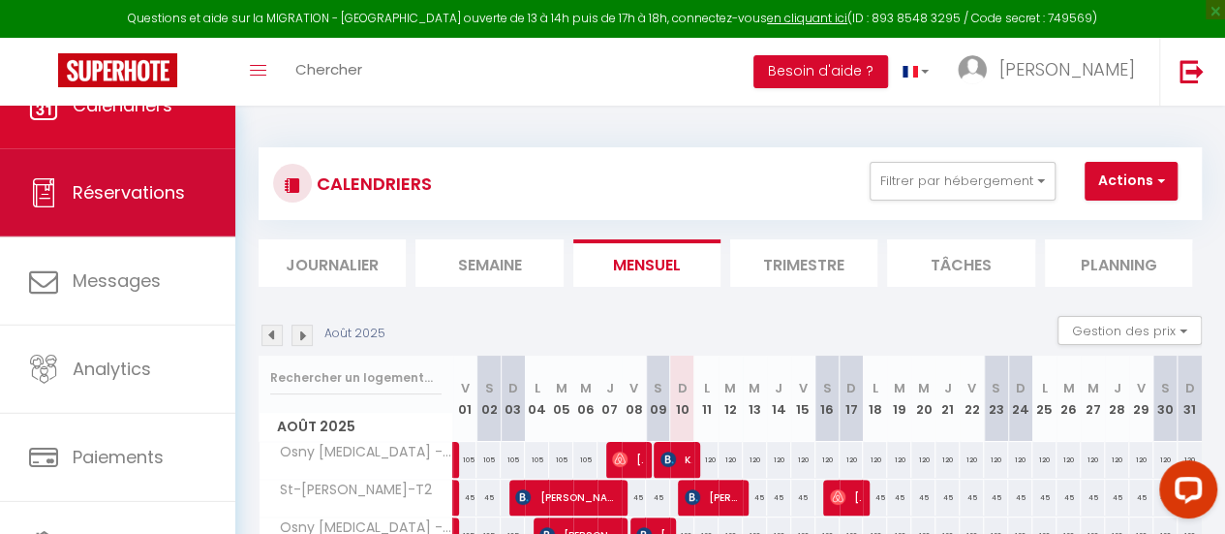
click at [164, 180] on span "Réservations" at bounding box center [129, 192] width 112 height 24
select select "not_cancelled"
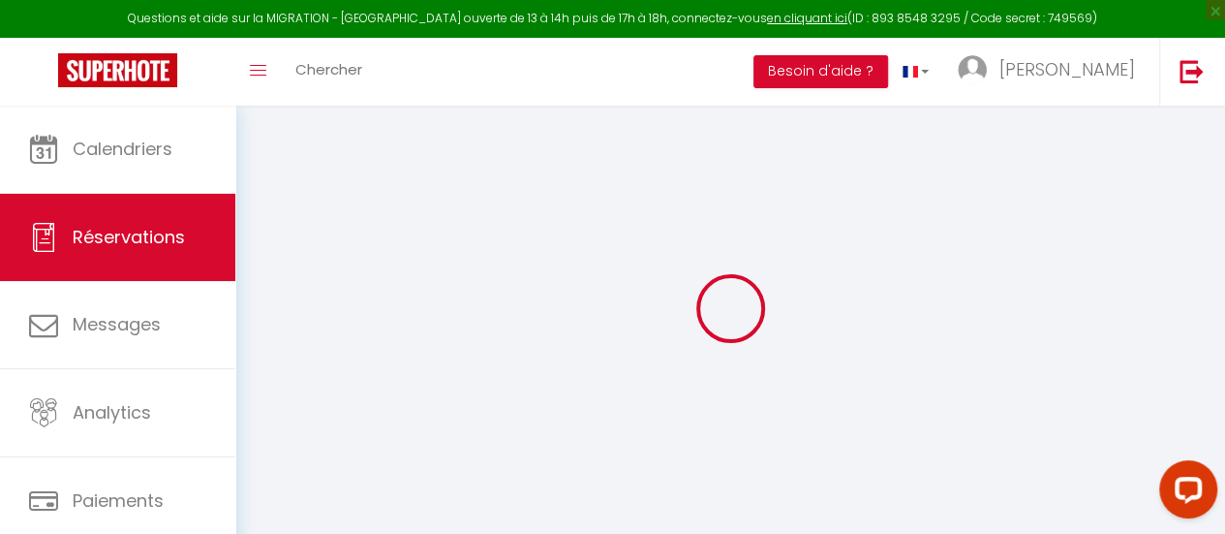
checkbox input "false"
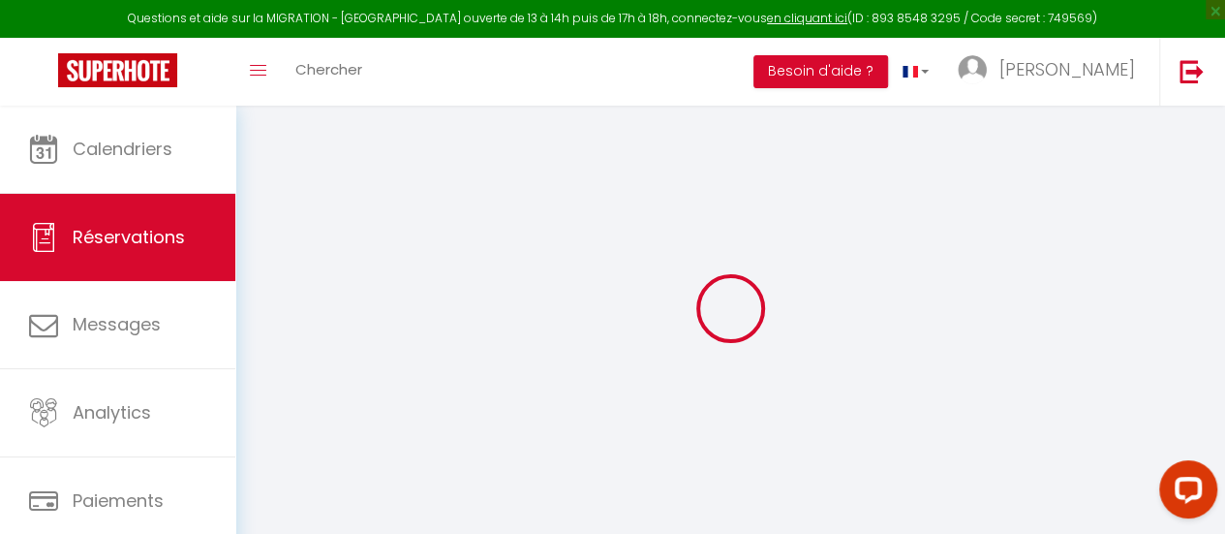
checkbox input "false"
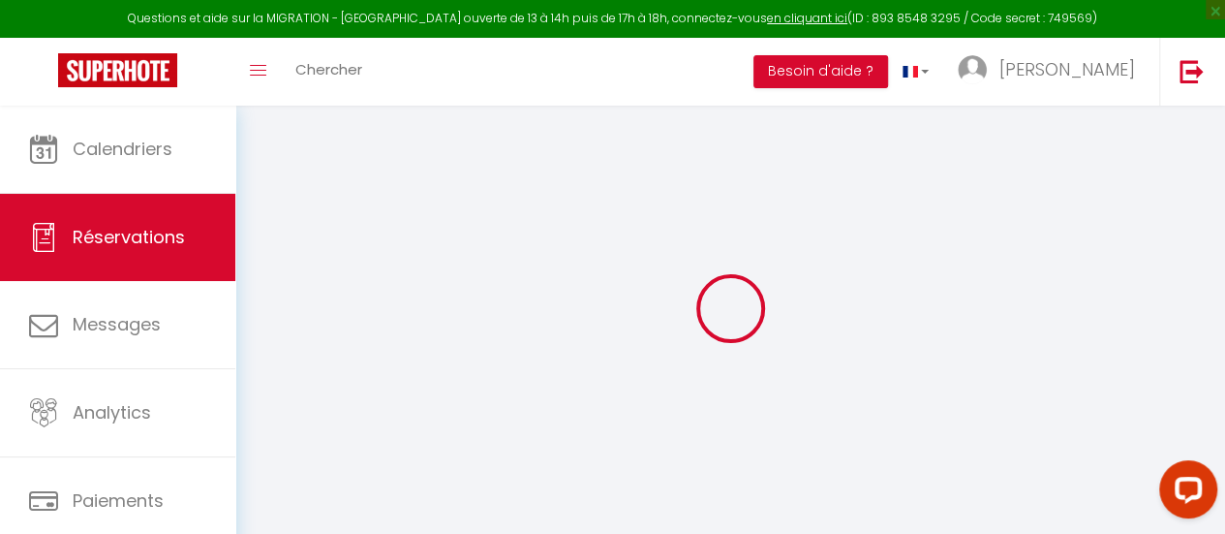
checkbox input "false"
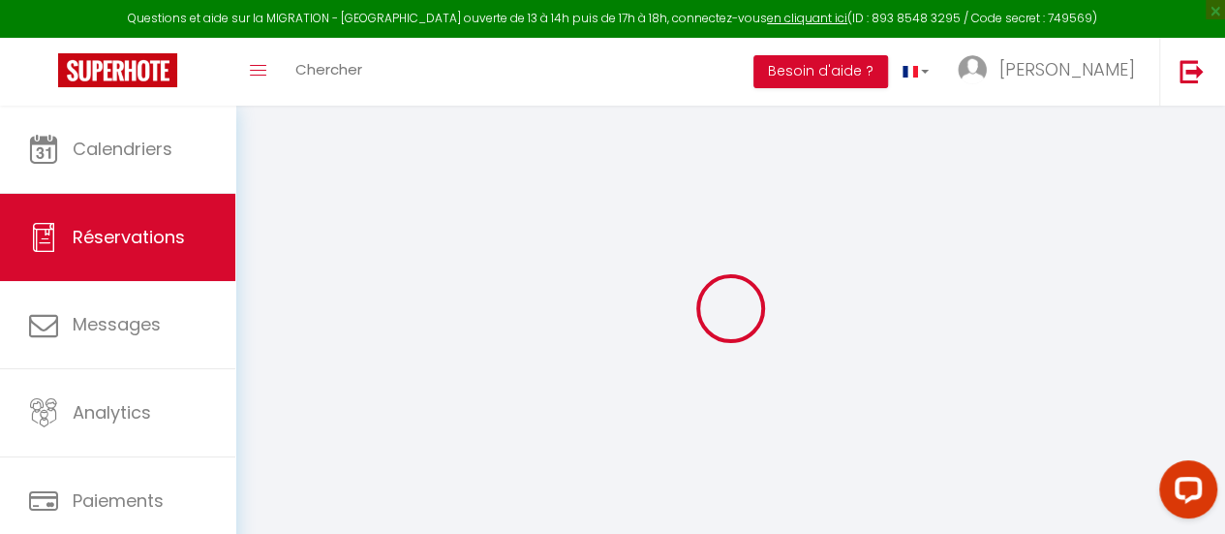
checkbox input "false"
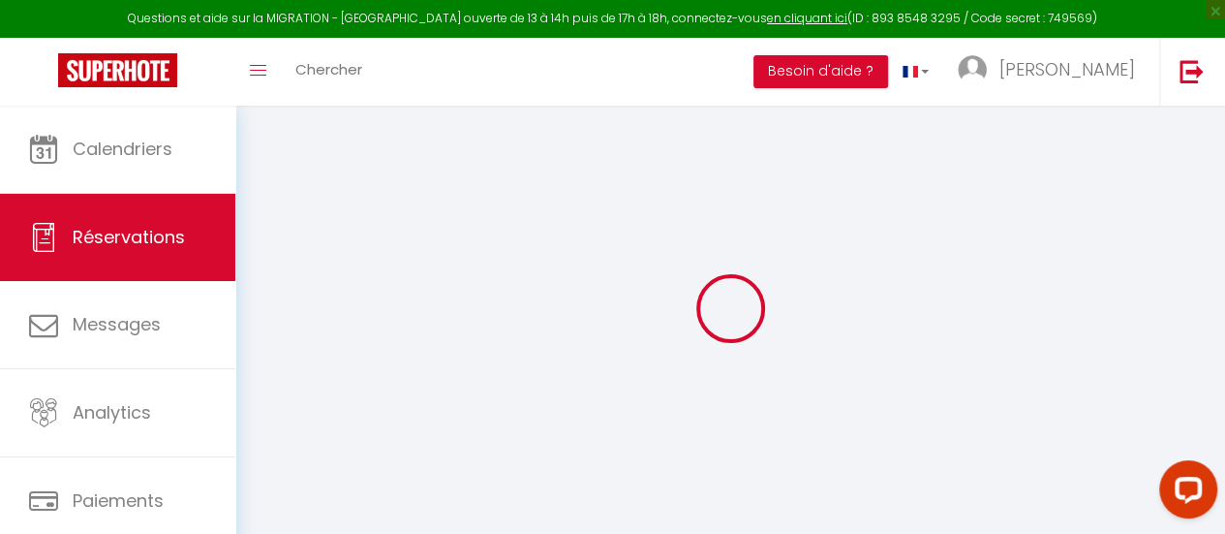
checkbox input "false"
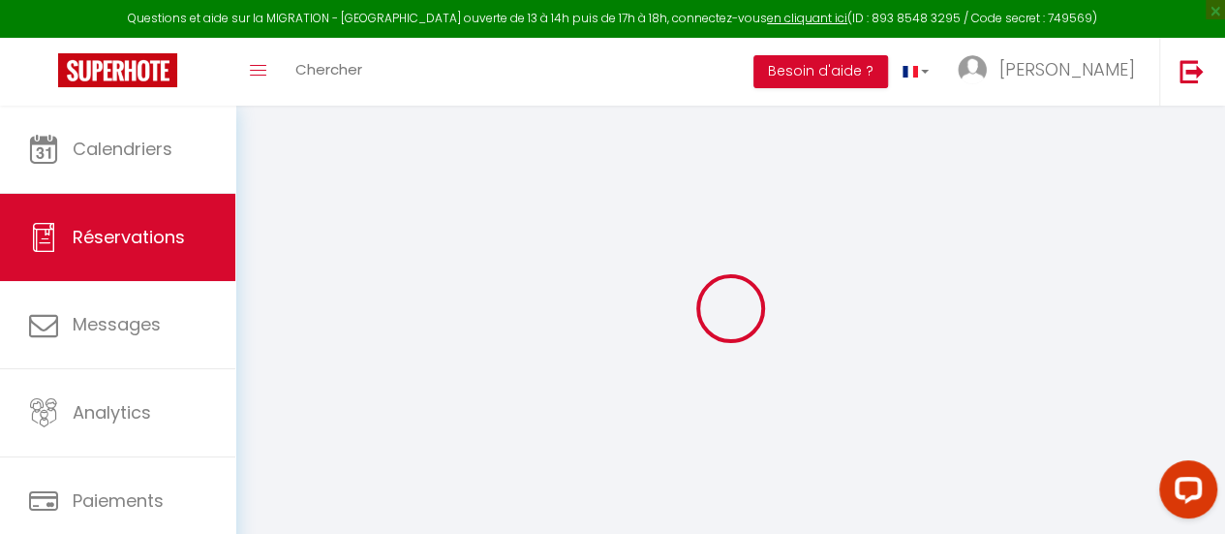
checkbox input "false"
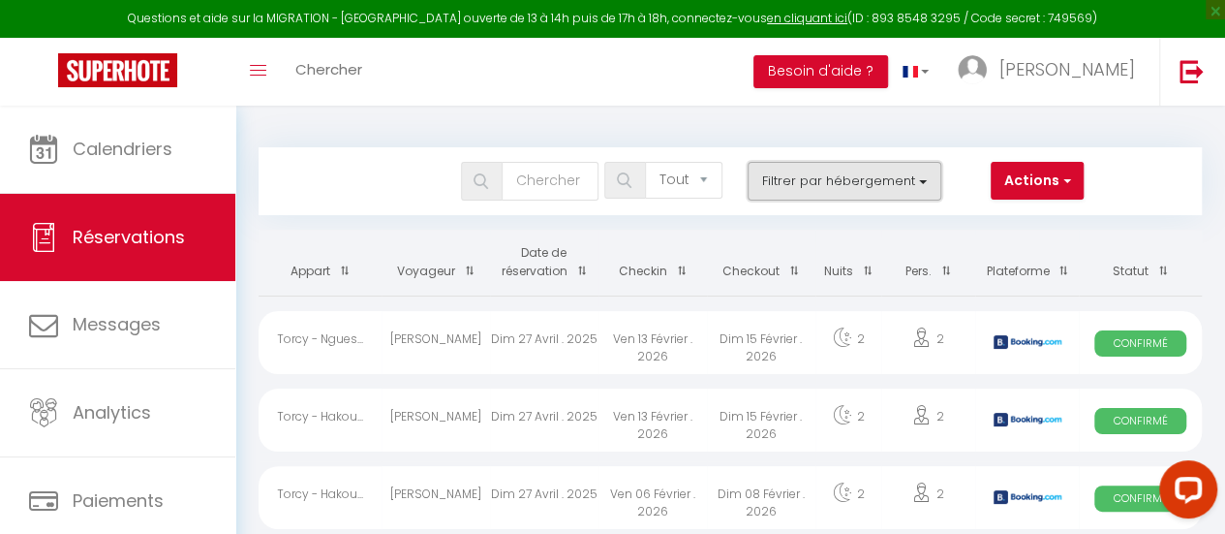
click at [846, 194] on button "Filtrer par hébergement" at bounding box center [845, 181] width 194 height 39
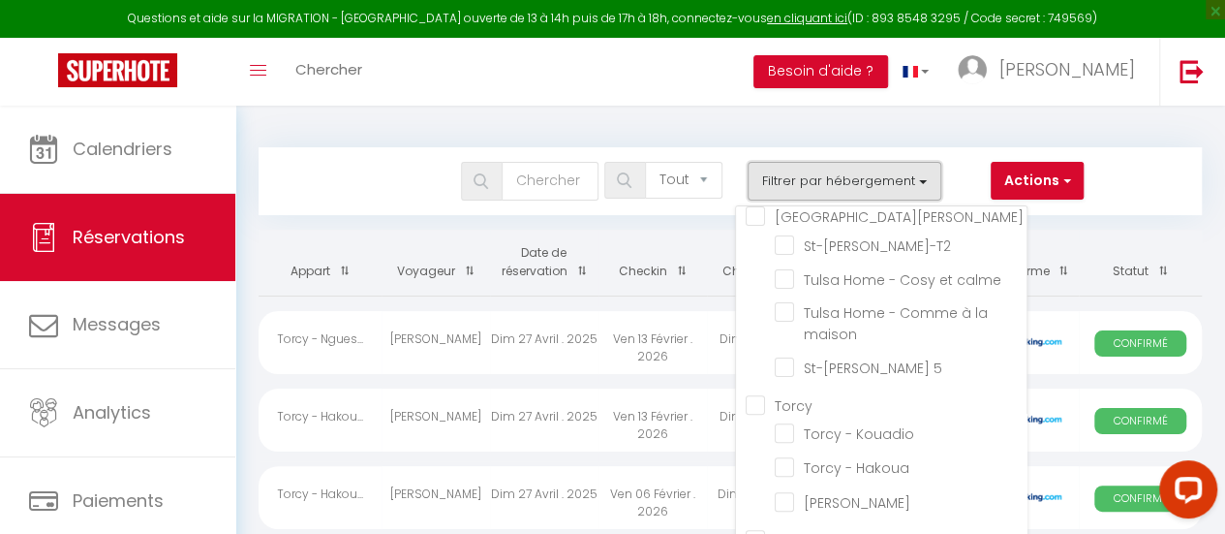
scroll to position [287, 0]
click at [754, 404] on input "Torcy" at bounding box center [886, 402] width 281 height 19
checkbox input "true"
checkbox input "false"
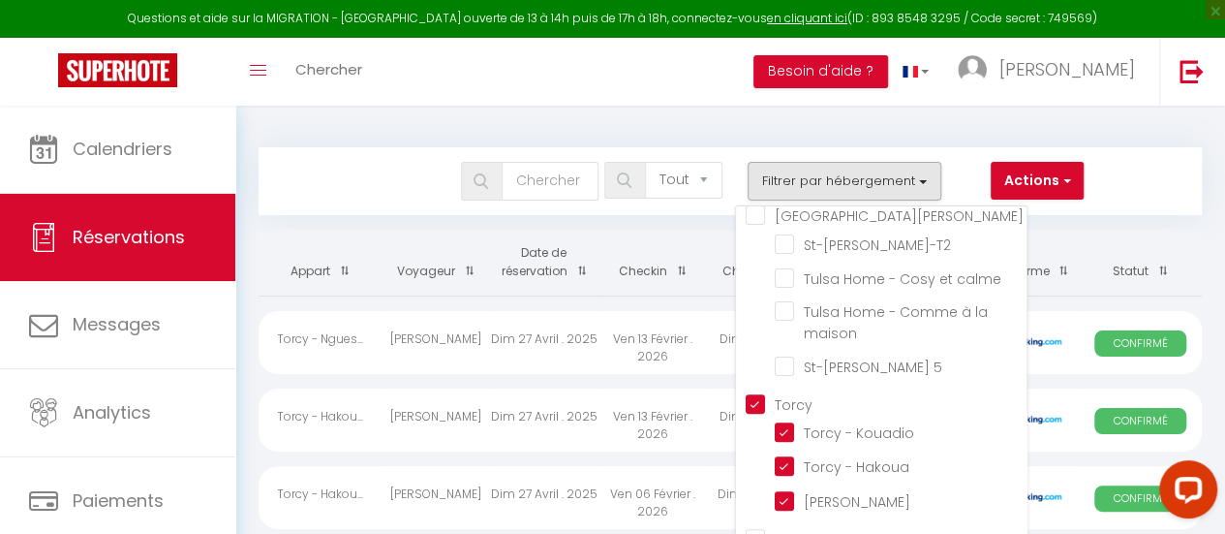
checkbox input "false"
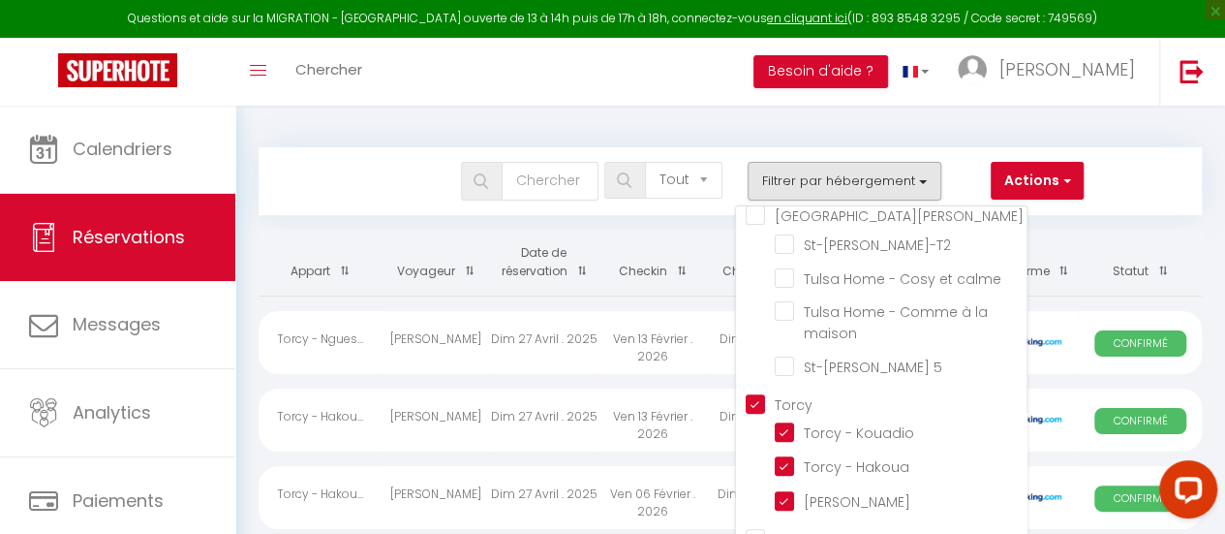
checkbox input "false"
checkbox input "true"
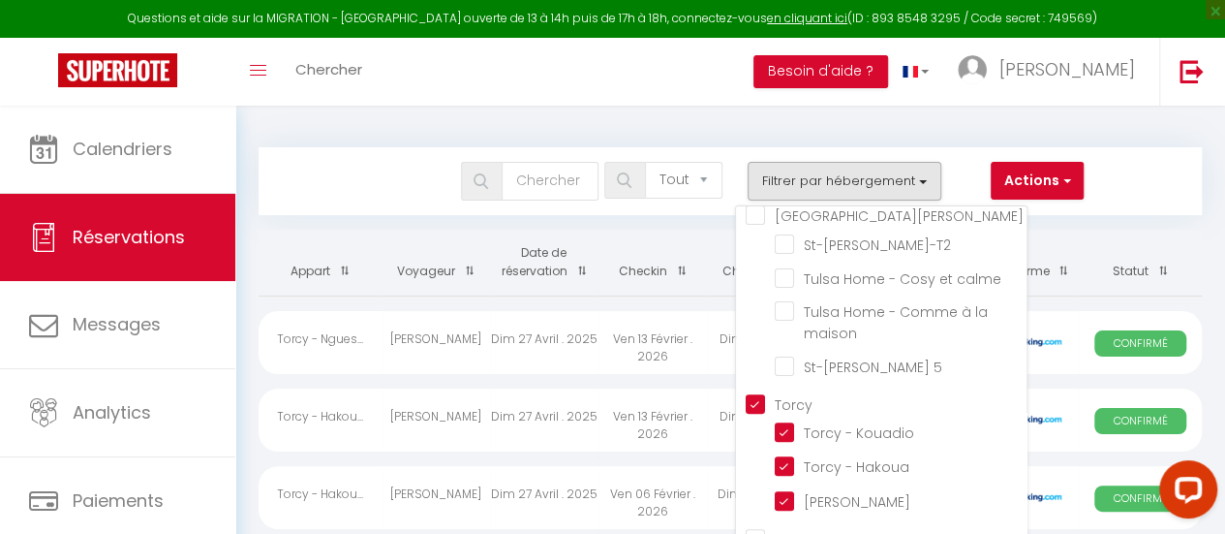
checkbox input "true"
checkbox input "false"
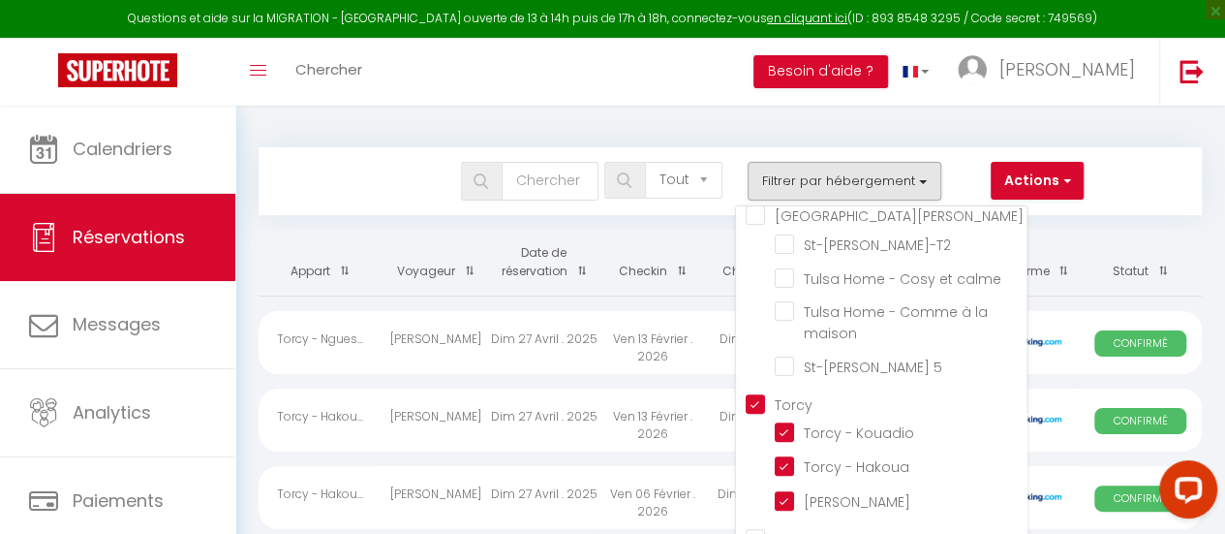
checkbox input "false"
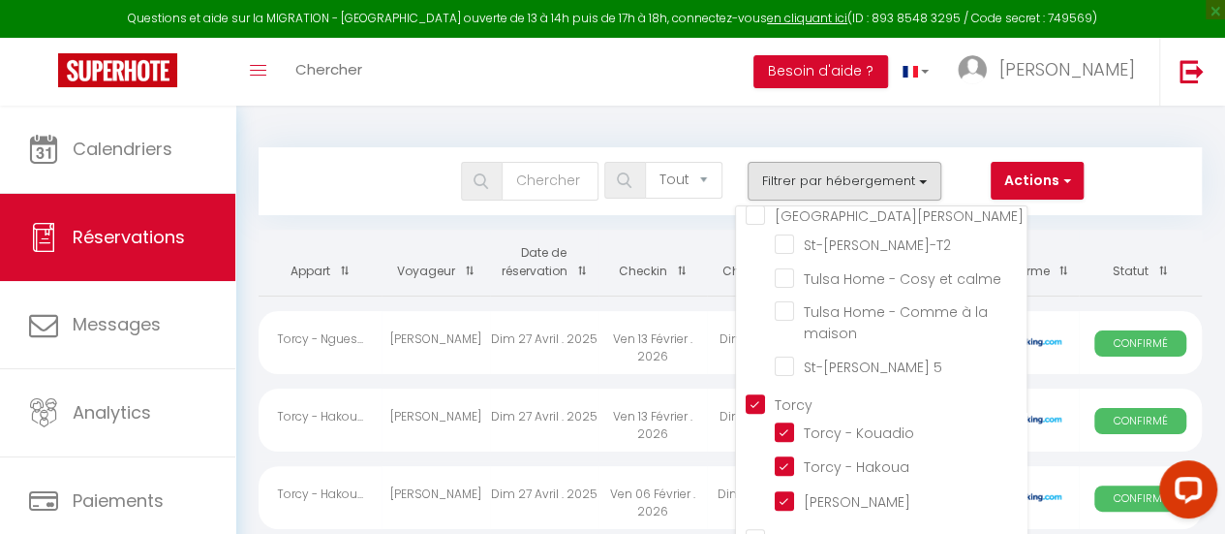
checkbox input "false"
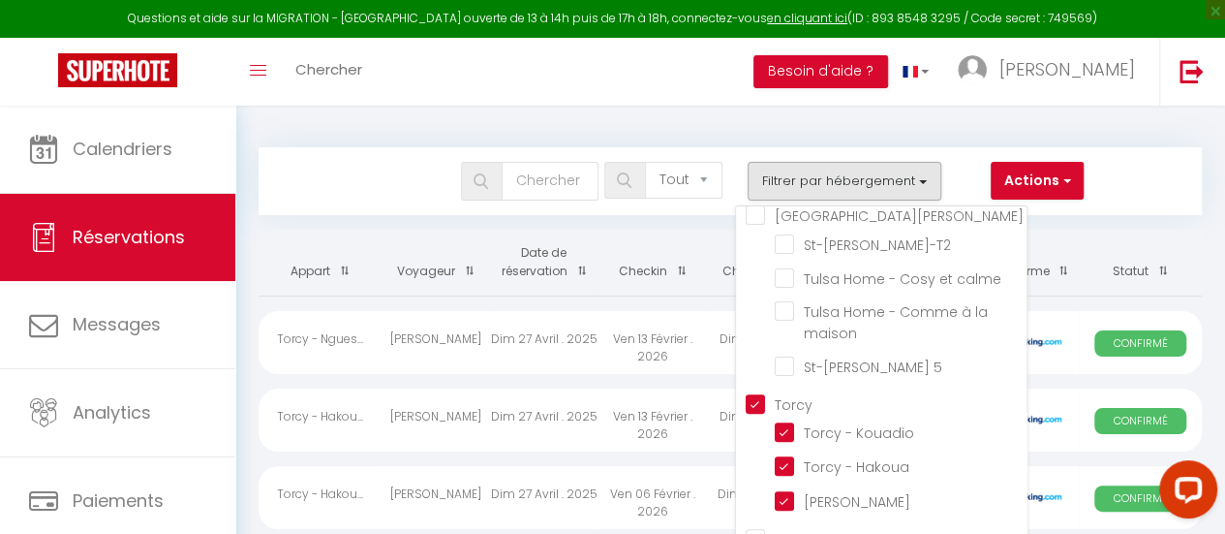
checkbox input "false"
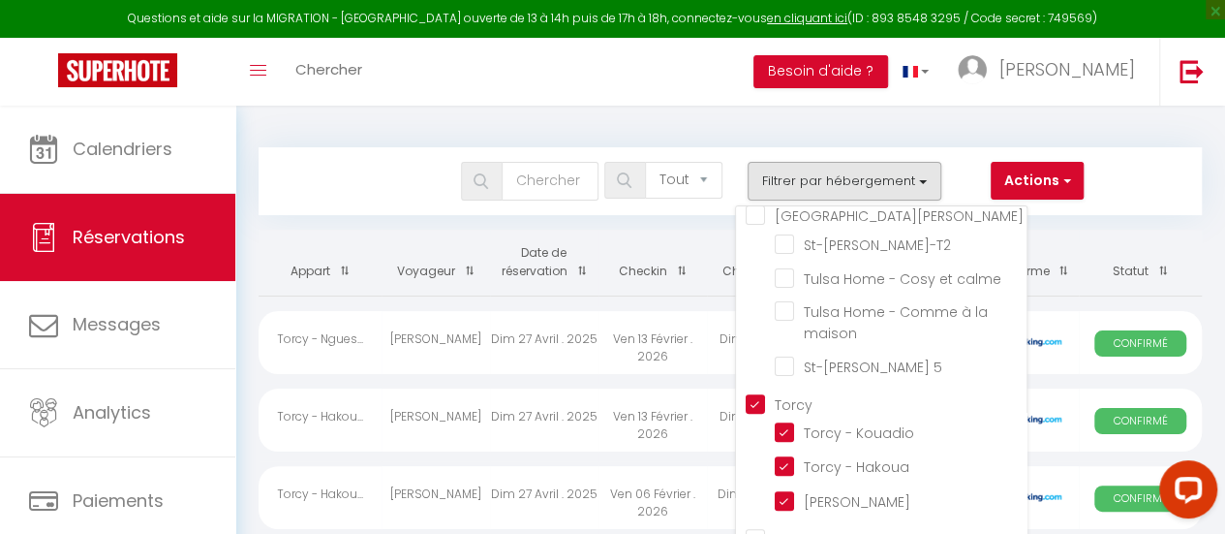
checkbox input "false"
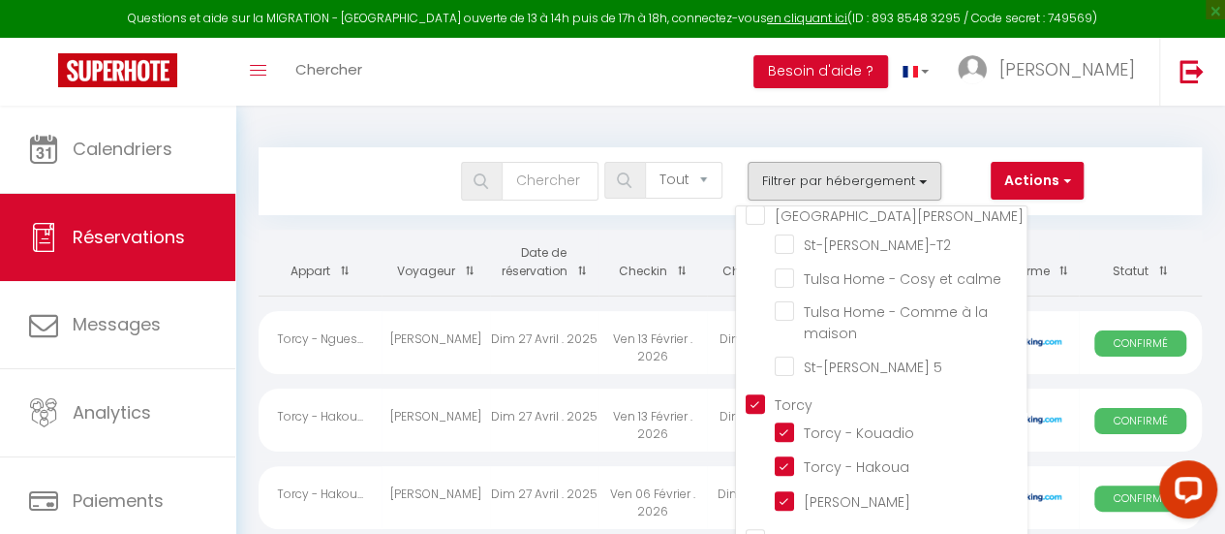
checkbox input "false"
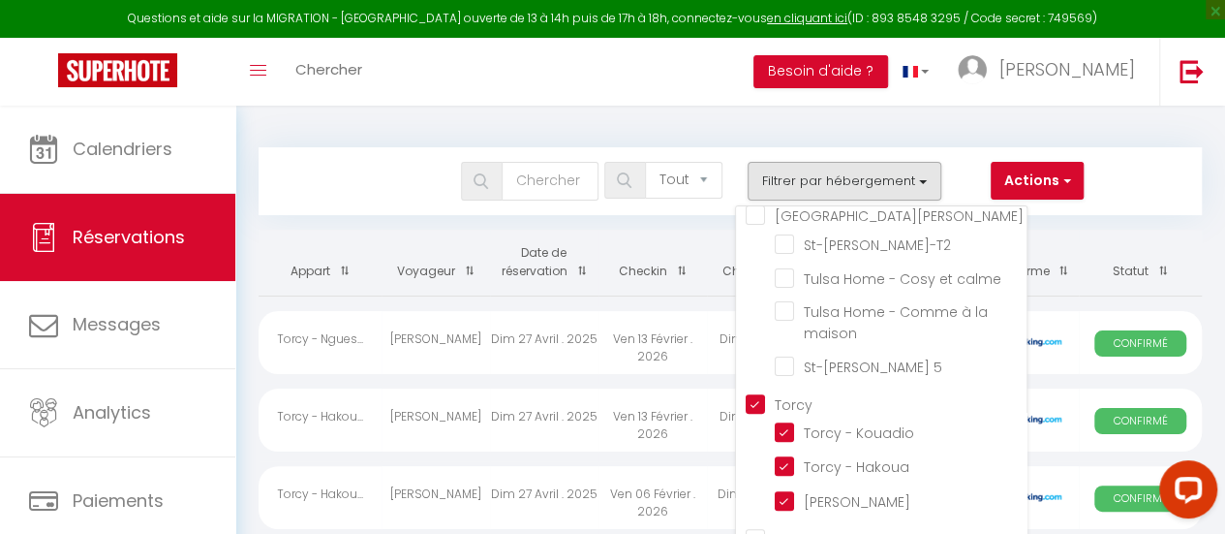
checkbox input "false"
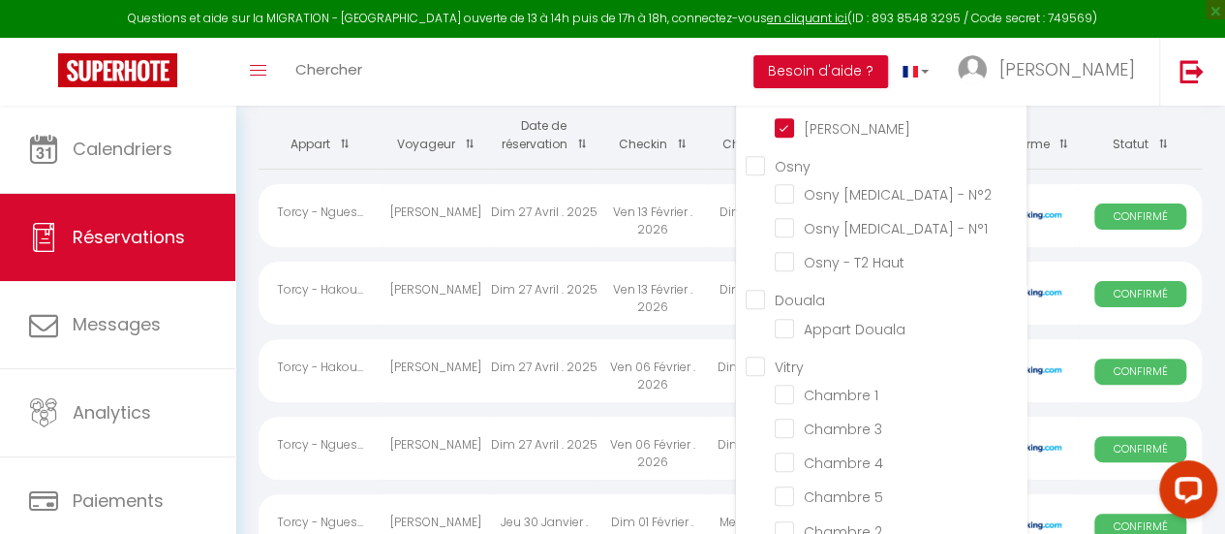
scroll to position [123, 0]
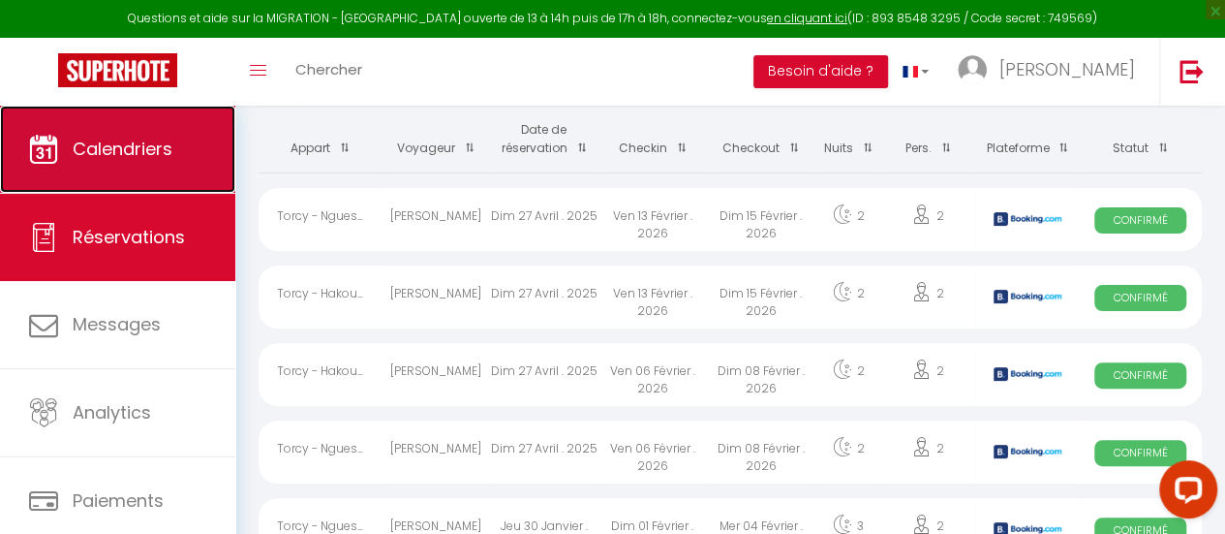
click at [104, 127] on link "Calendriers" at bounding box center [117, 149] width 235 height 87
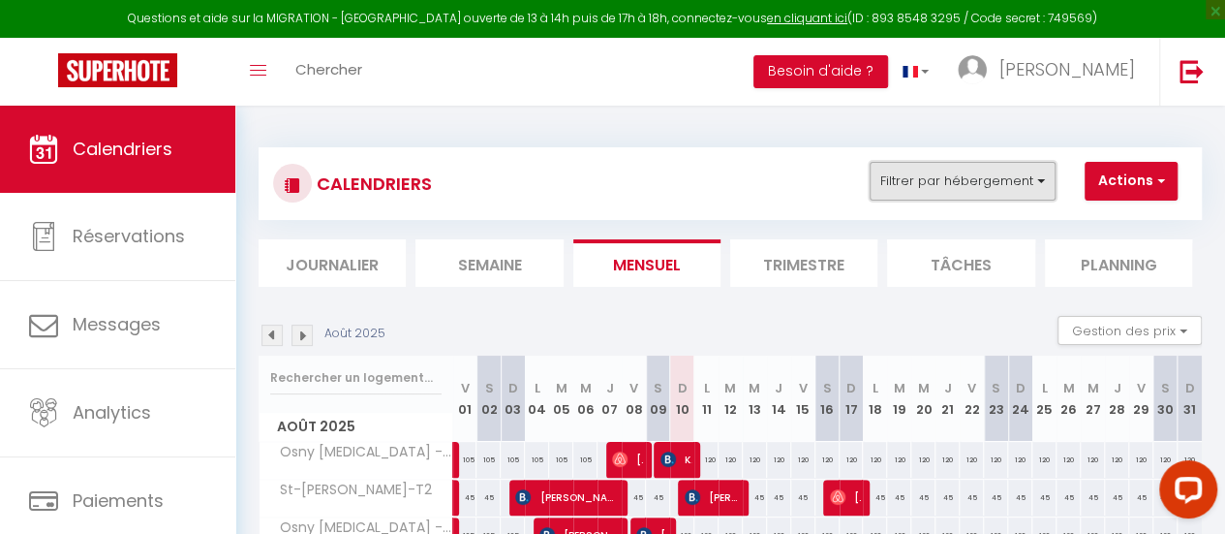
click at [993, 175] on button "Filtrer par hébergement" at bounding box center [963, 181] width 186 height 39
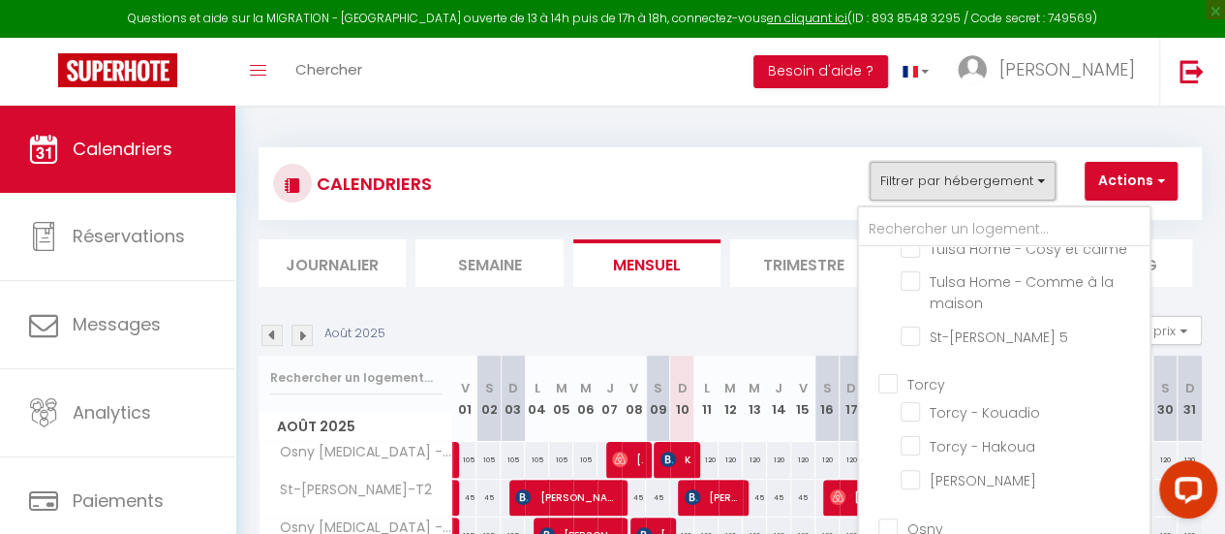
scroll to position [385, 0]
click at [885, 370] on input "Torcy" at bounding box center [1023, 379] width 291 height 19
checkbox input "true"
checkbox input "false"
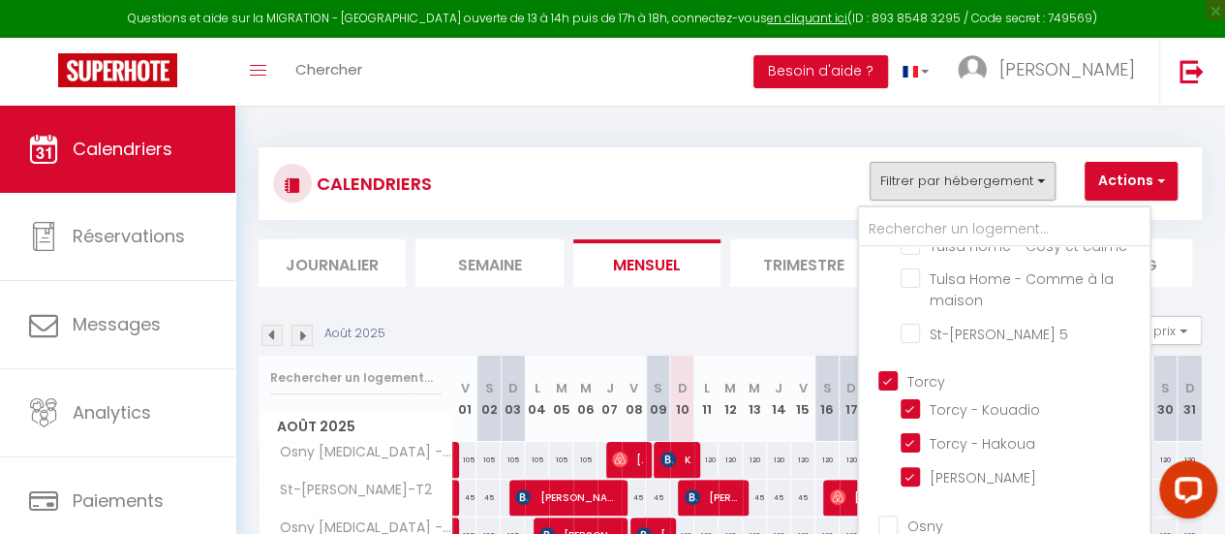
checkbox input "false"
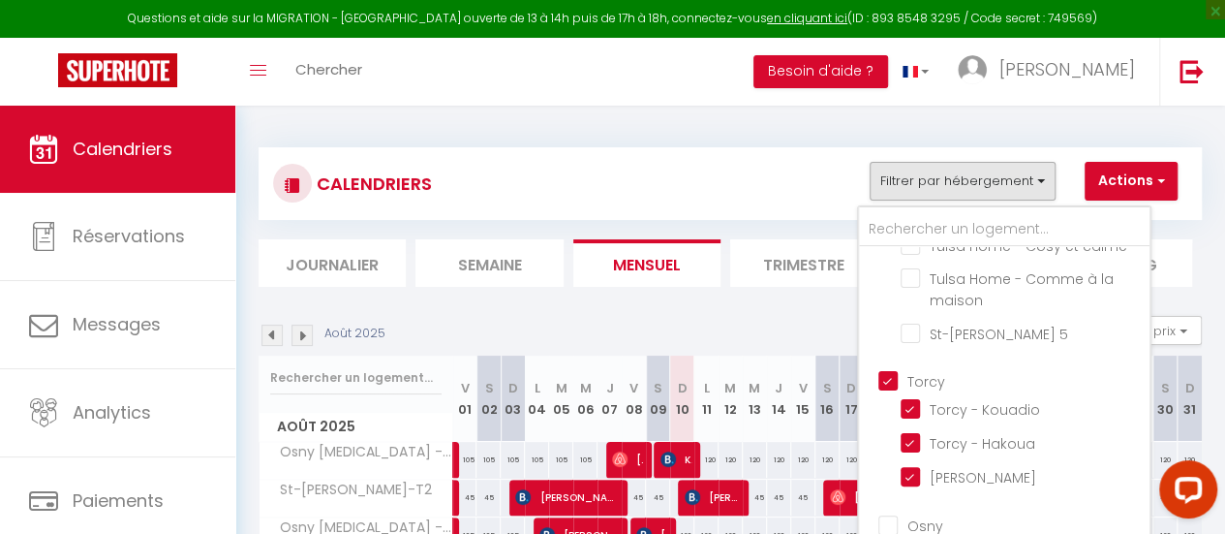
checkbox input "false"
checkbox input "true"
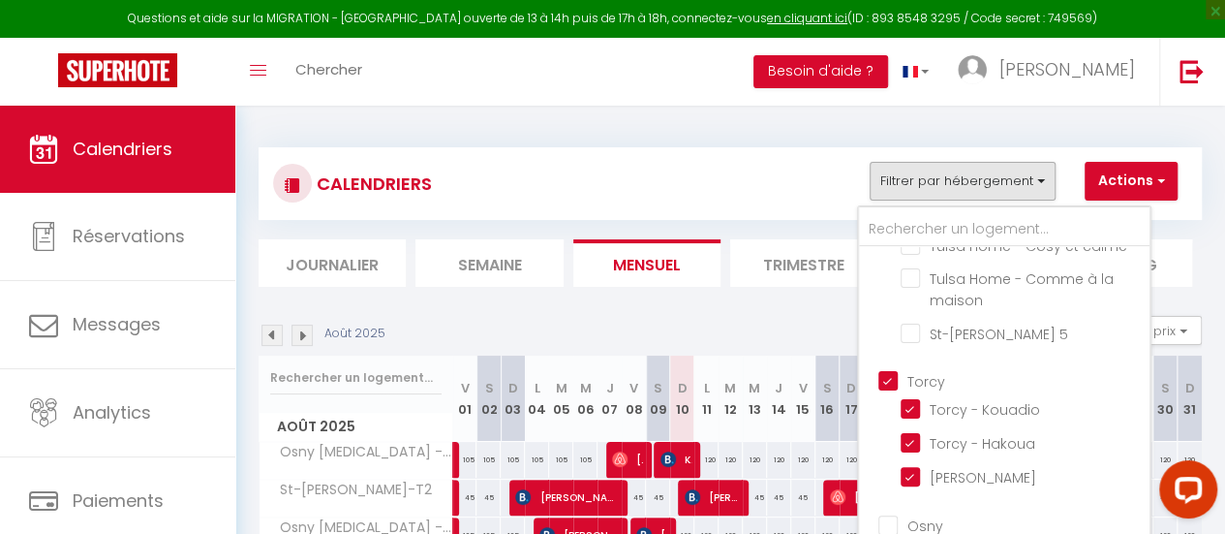
checkbox input "true"
checkbox input "false"
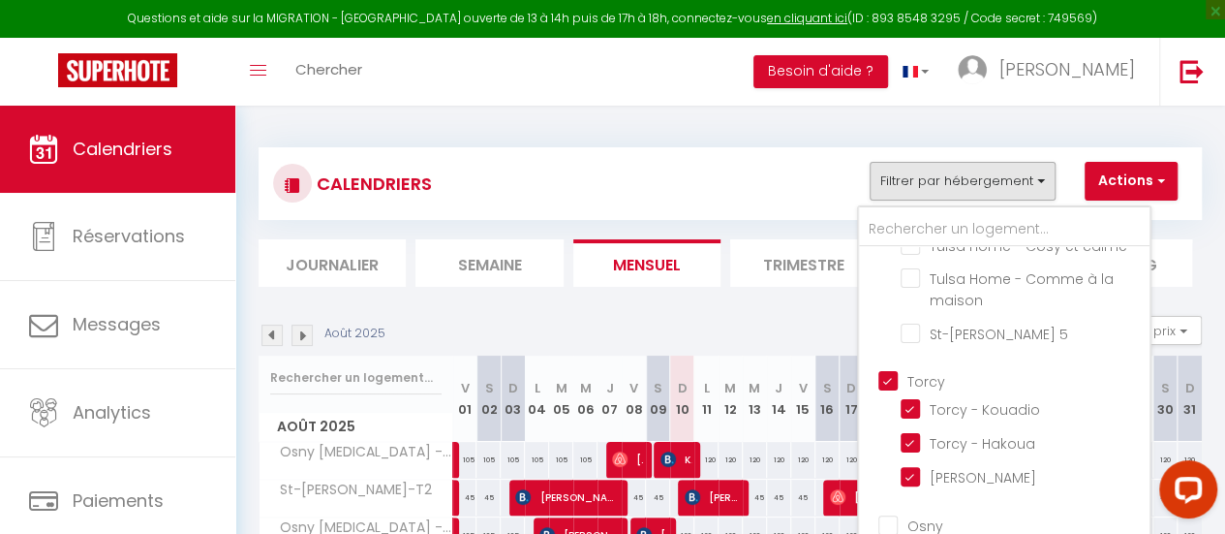
checkbox input "false"
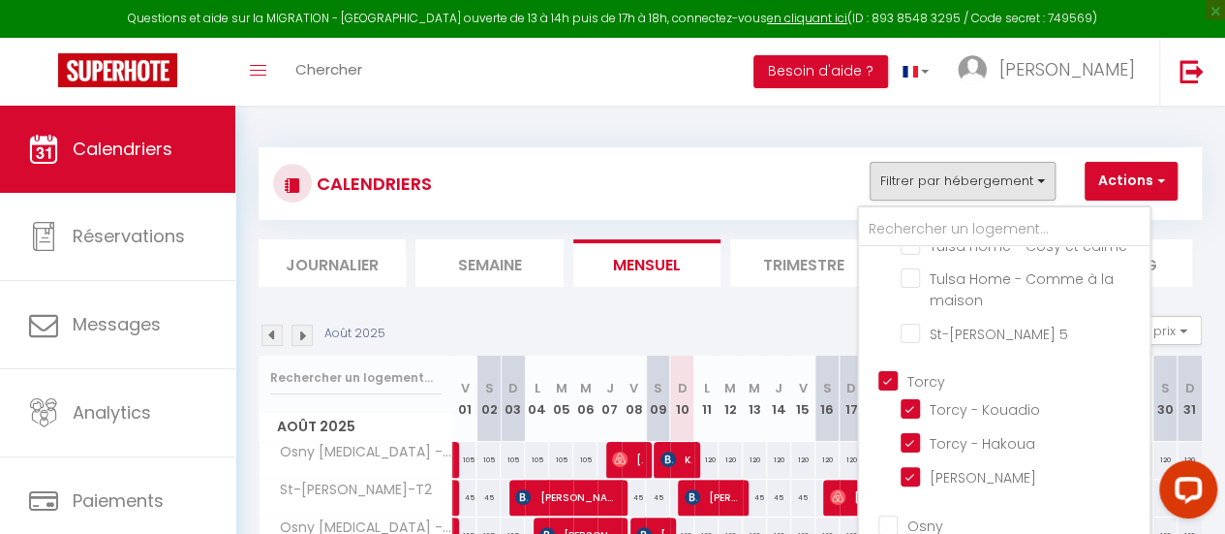
checkbox input "false"
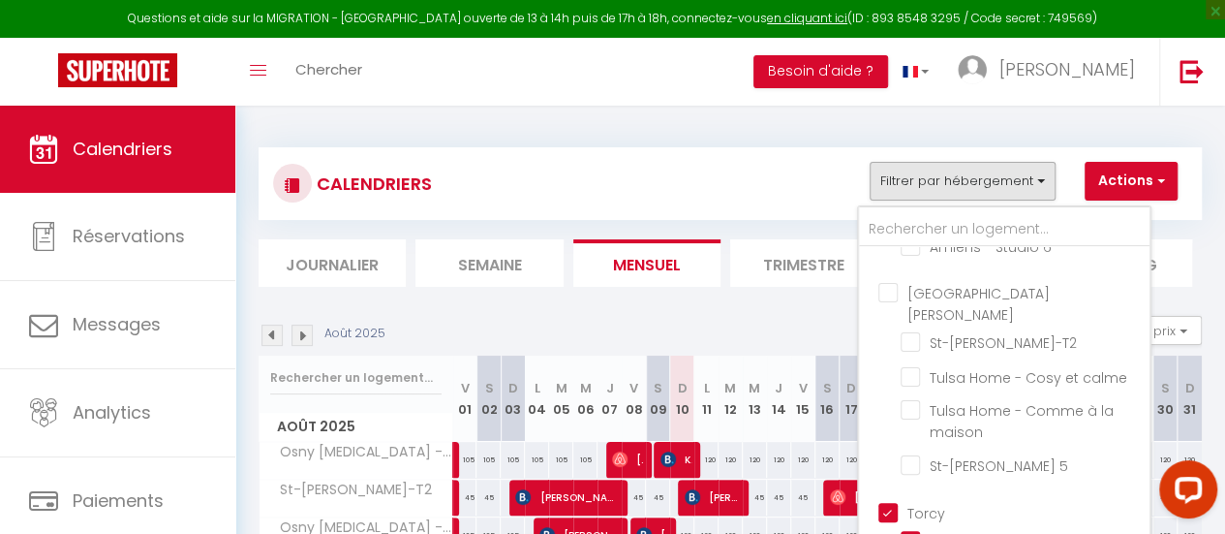
scroll to position [0, 0]
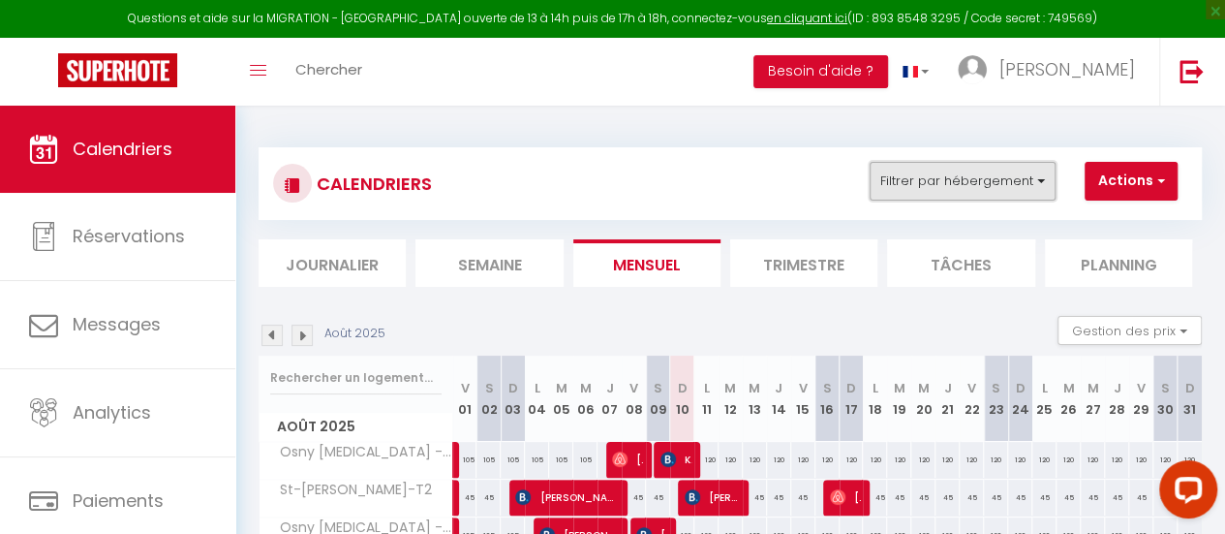
click at [918, 189] on button "Filtrer par hébergement" at bounding box center [963, 181] width 186 height 39
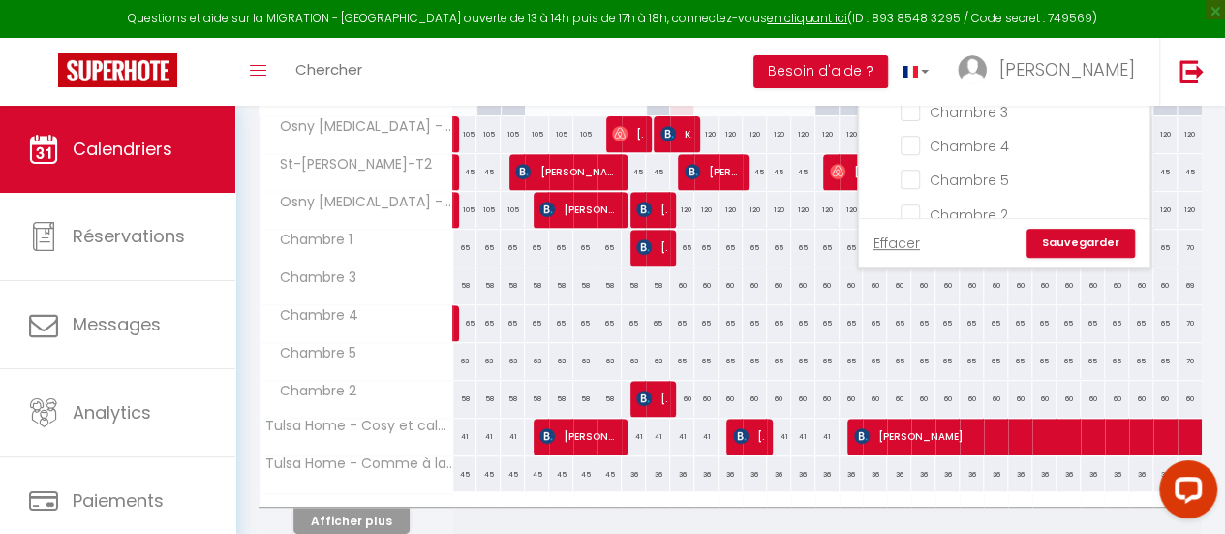
scroll to position [330, 0]
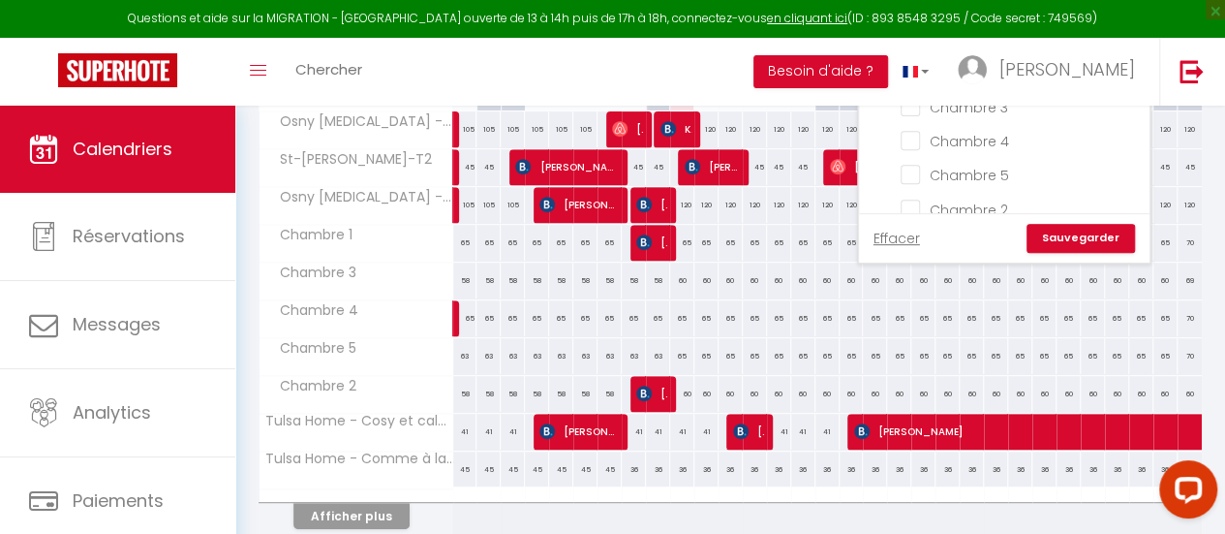
click at [1061, 239] on link "Sauvegarder" at bounding box center [1081, 238] width 108 height 29
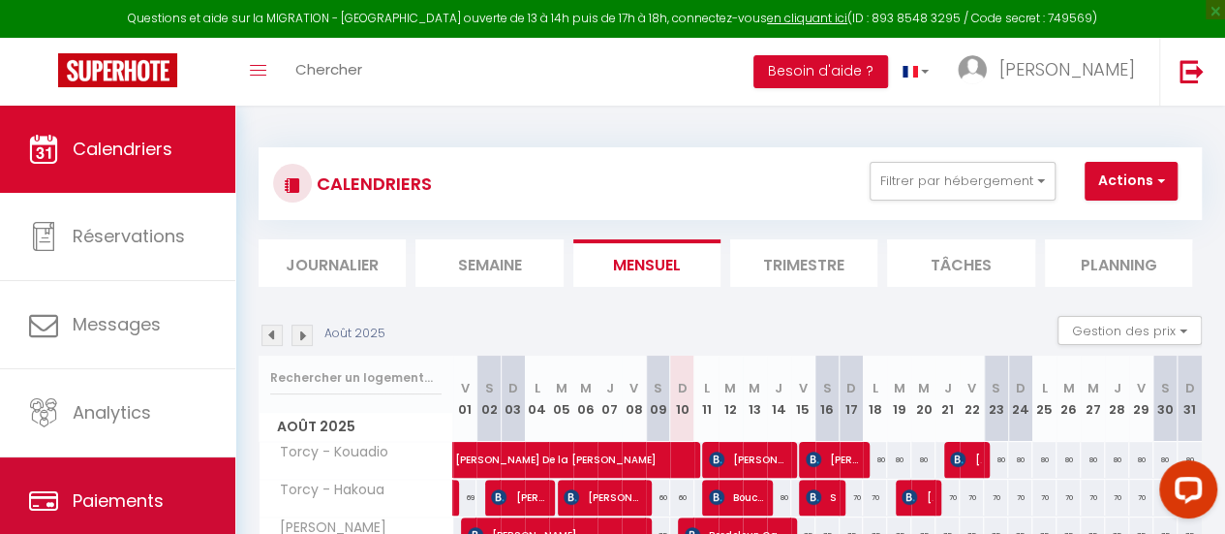
scroll to position [144, 0]
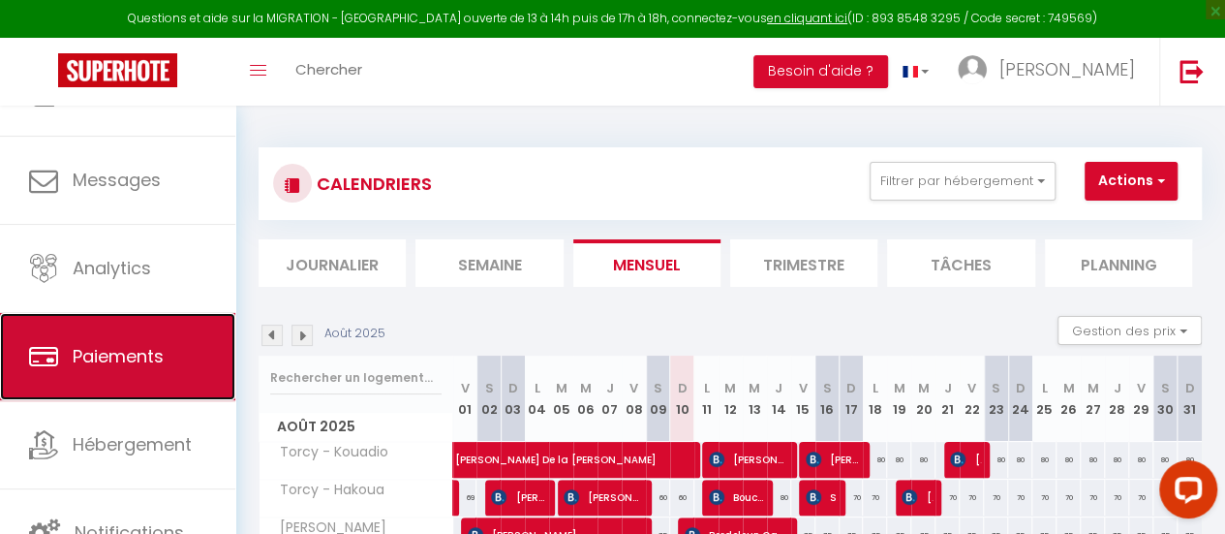
click at [137, 359] on span "Paiements" at bounding box center [118, 356] width 91 height 24
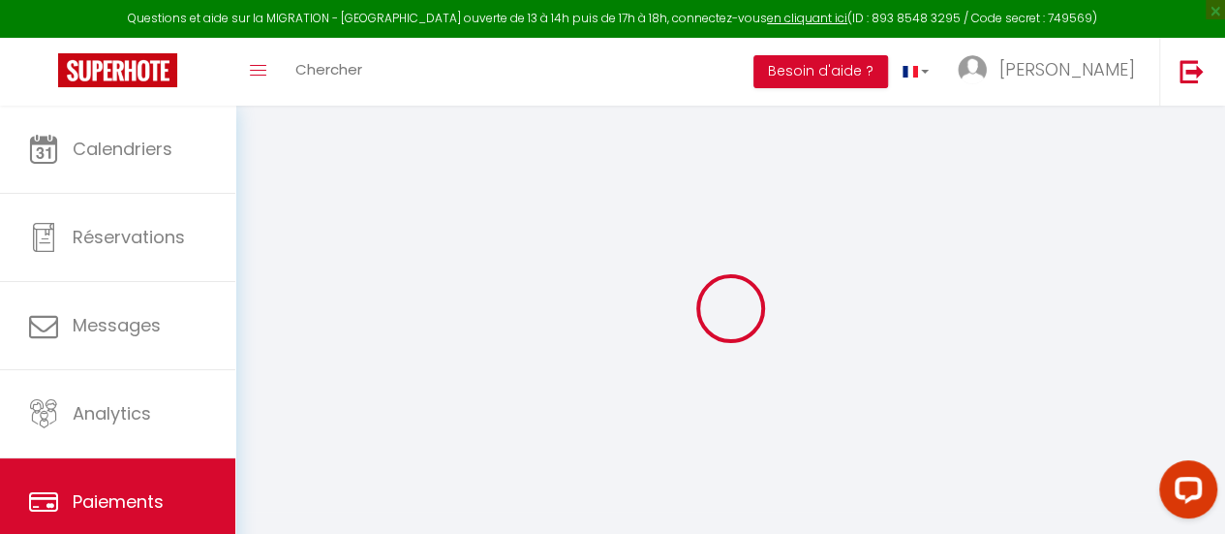
select select "2"
select select "0"
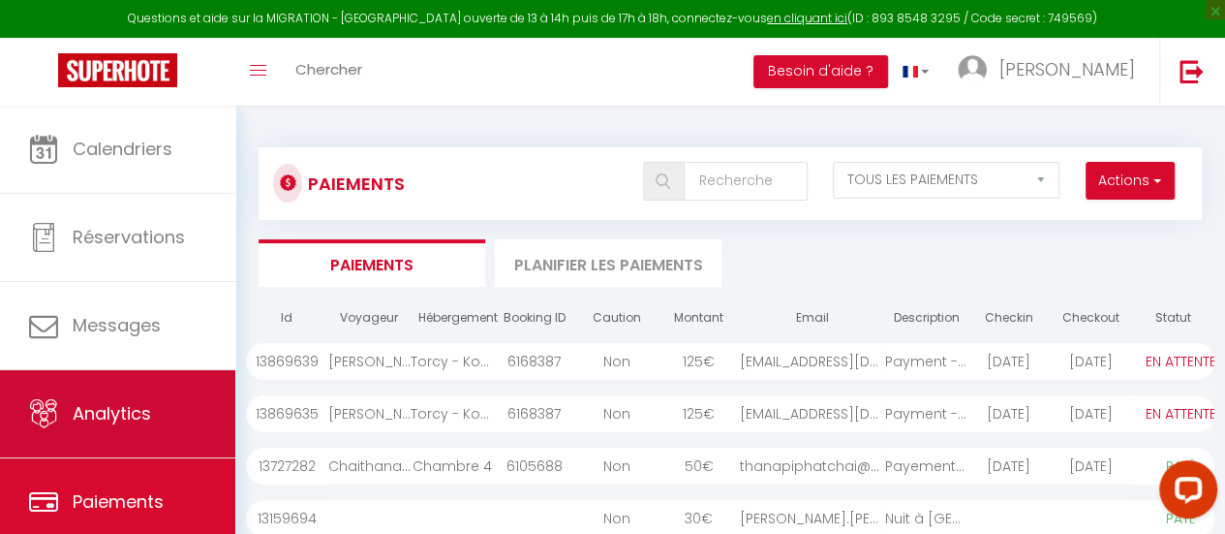
scroll to position [144, 0]
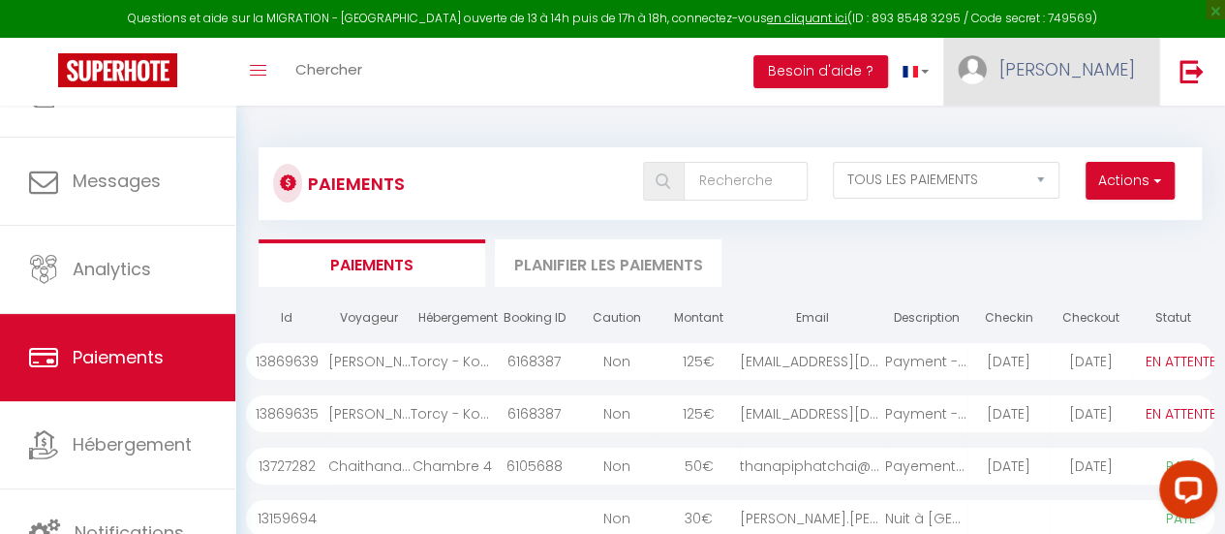
click at [1092, 65] on span "[PERSON_NAME]" at bounding box center [1067, 69] width 136 height 24
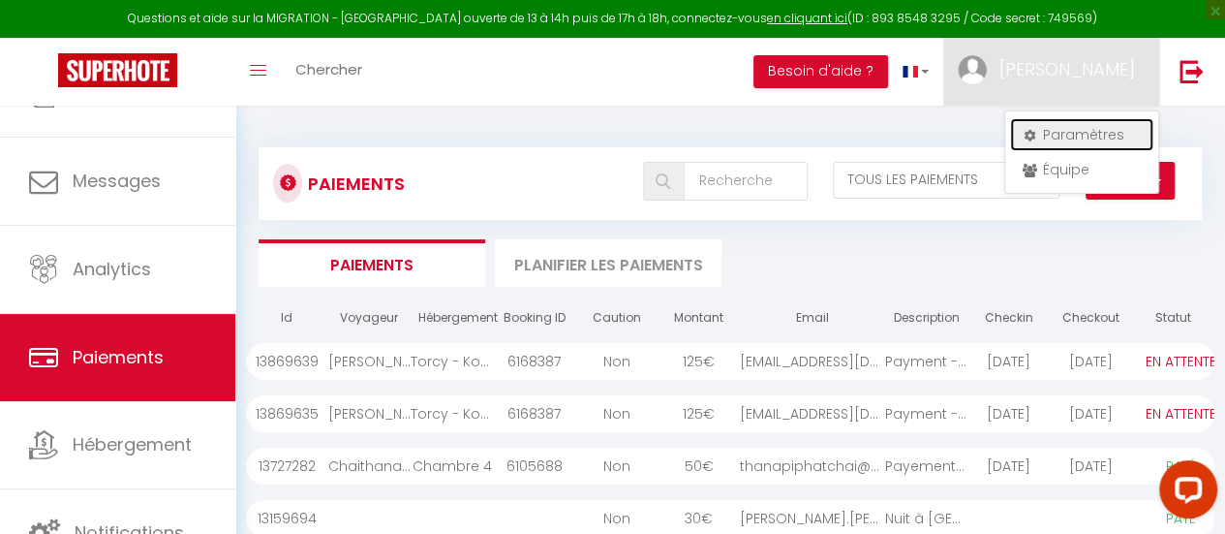
click at [1099, 123] on link "Paramètres" at bounding box center [1081, 134] width 143 height 33
select select "fr"
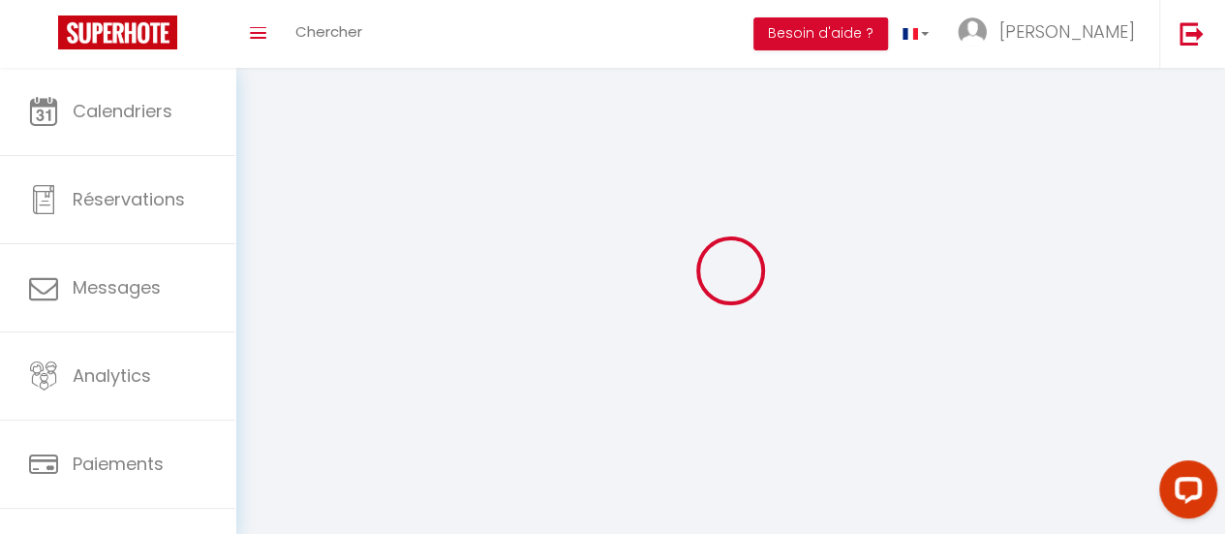
type input "[PERSON_NAME]"
type input "FOKAM"
type input "0612807994"
type input "[STREET_ADDRESS],"
type input "95520"
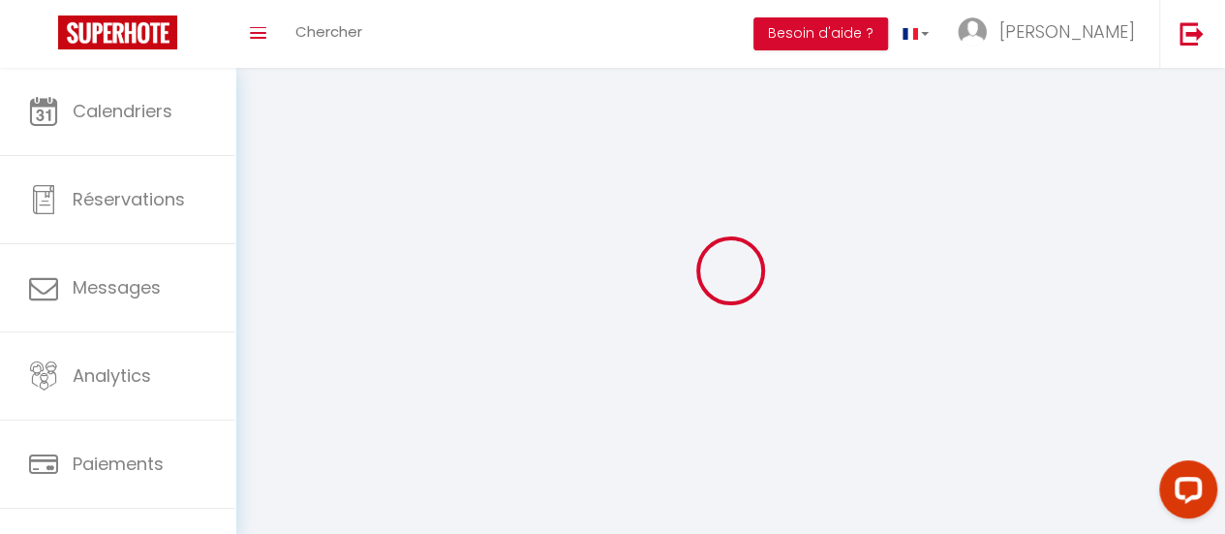
type input "OSNY"
type input "8oCCJU2NEma9sij3PQuc68eTw"
type input "E0r7QQQ674HpWXVugfYE1pKry"
type input "[URL][DOMAIN_NAME]"
select select "1"
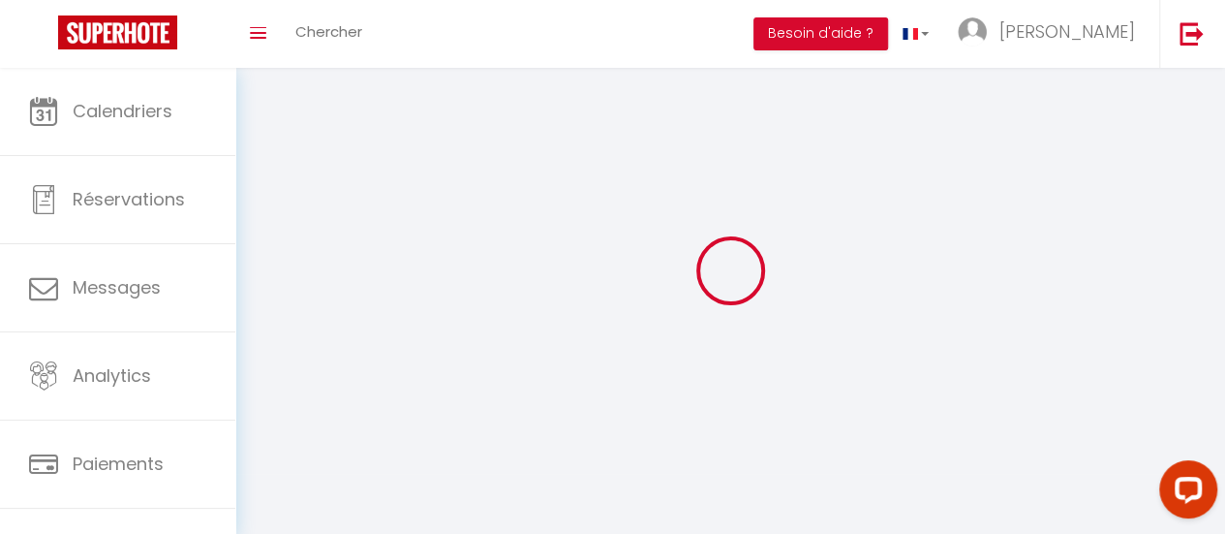
select select "28"
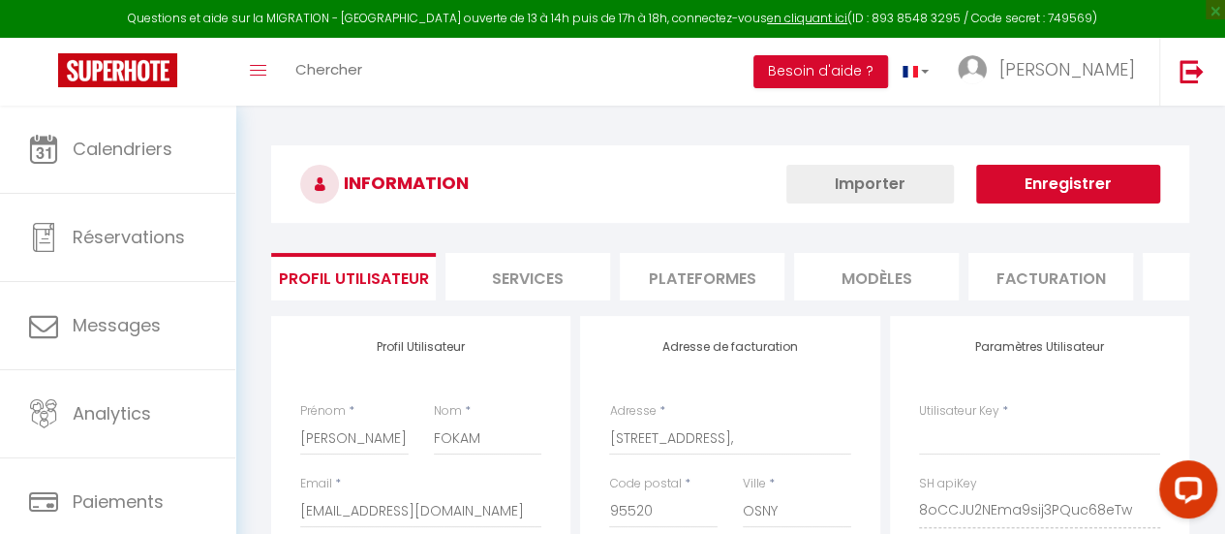
type input "8oCCJU2NEma9sij3PQuc68eTw"
type input "E0r7QQQ674HpWXVugfYE1pKry"
type input "[URL][DOMAIN_NAME]"
select select "fr"
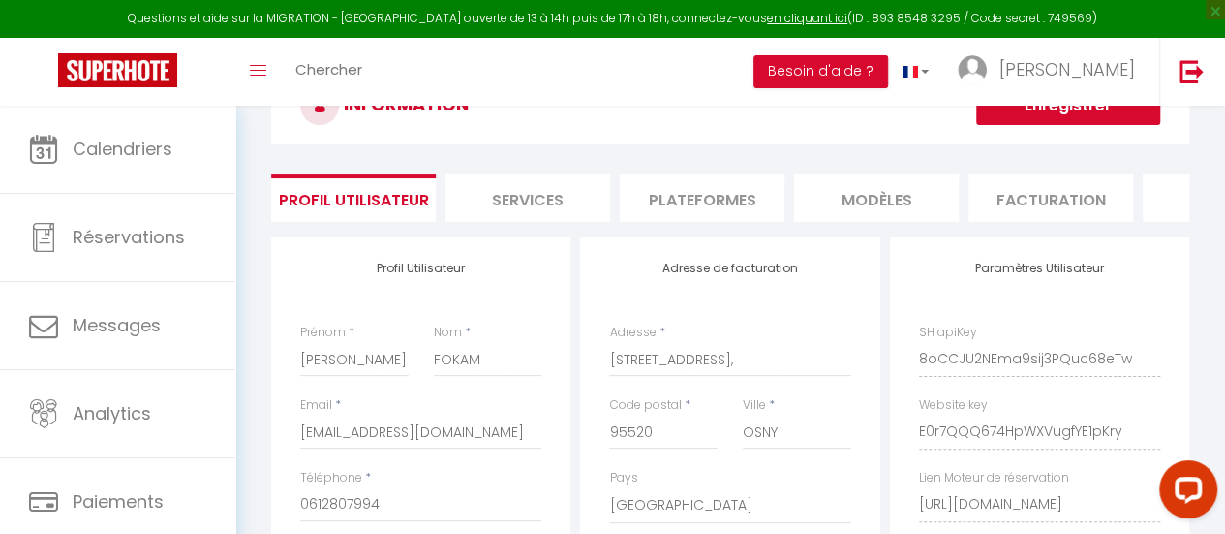
scroll to position [76, 0]
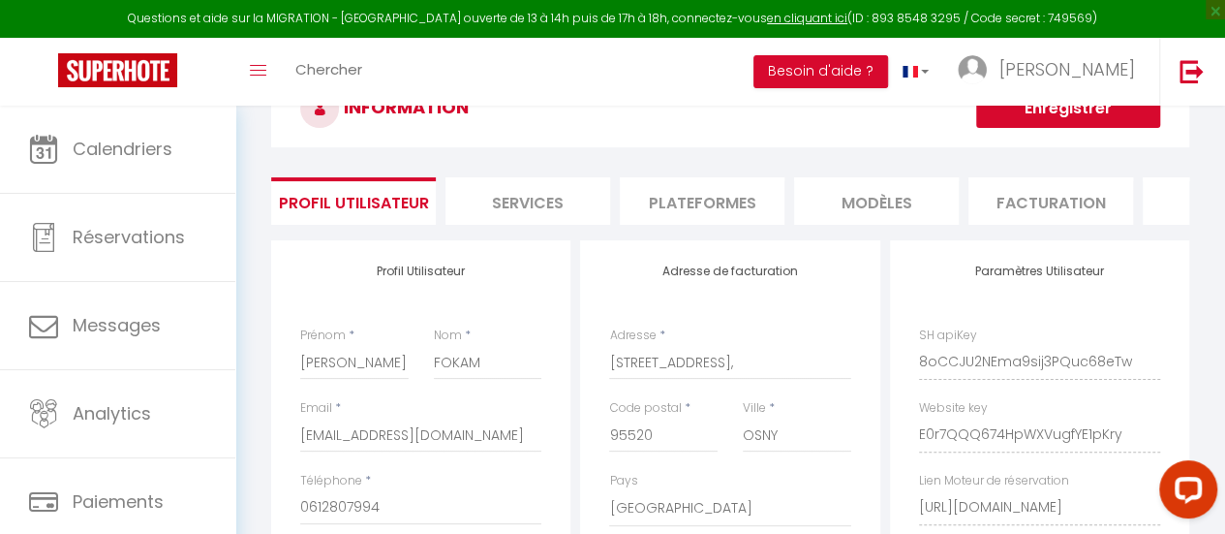
click at [1024, 199] on li "Facturation" at bounding box center [1050, 200] width 165 height 47
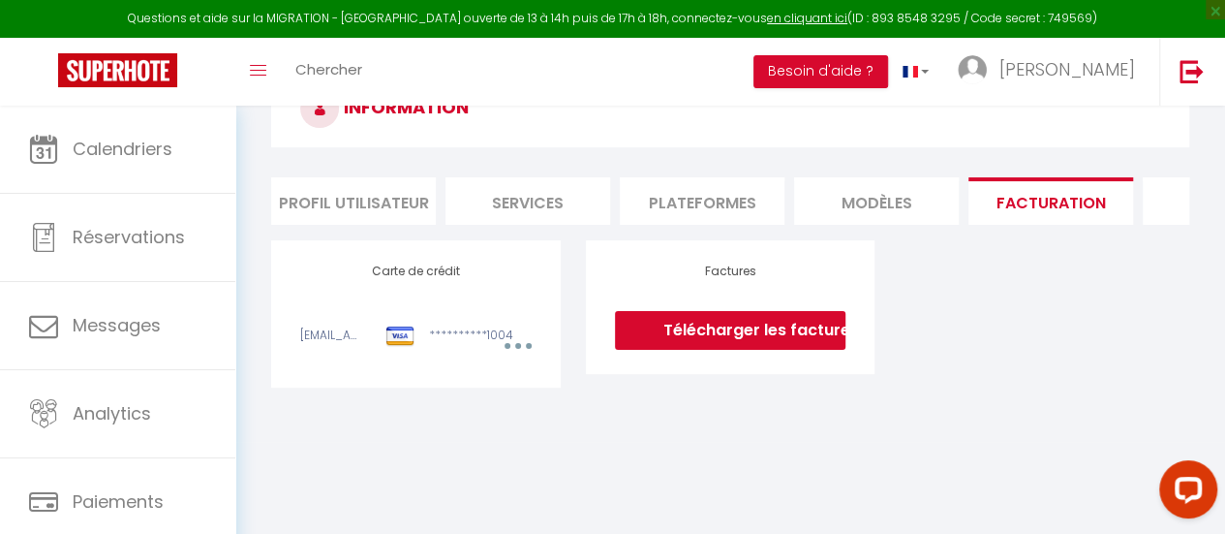
click at [774, 344] on link "Télécharger les factures" at bounding box center [730, 330] width 230 height 39
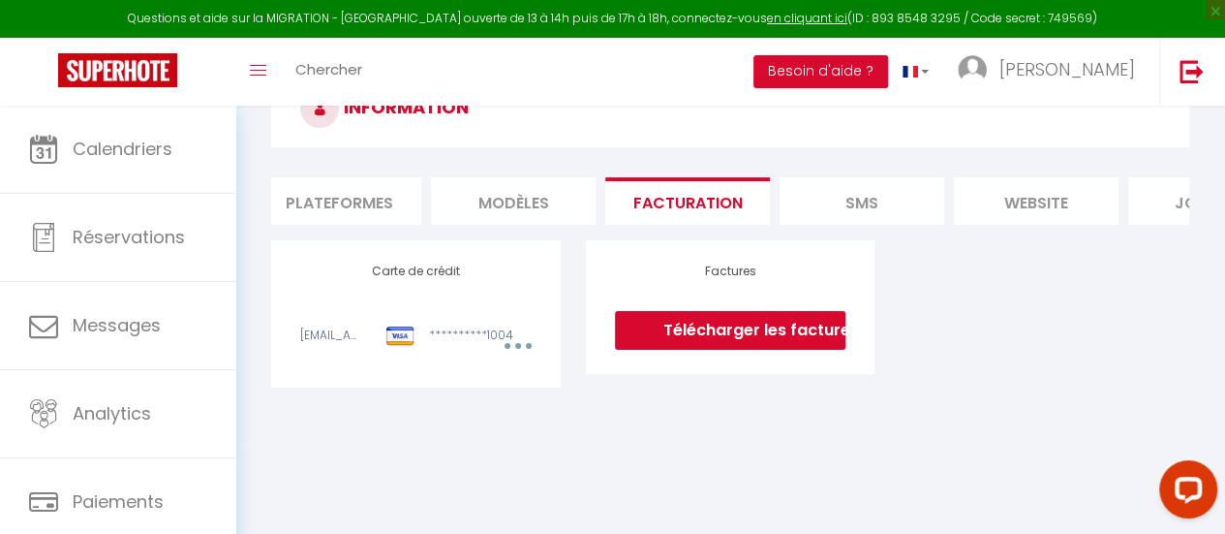
scroll to position [0, 476]
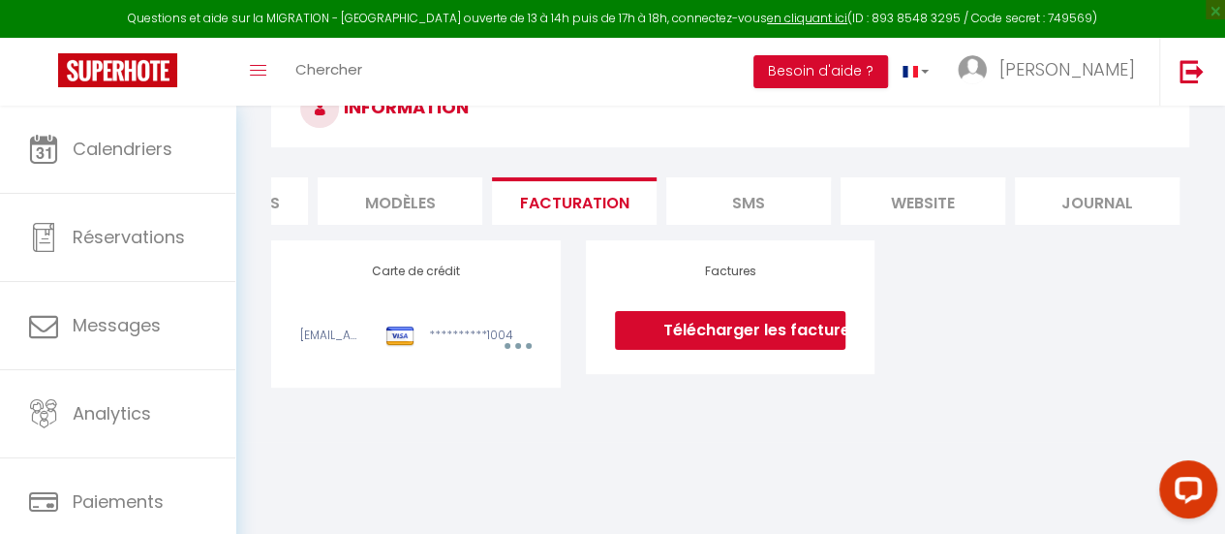
click at [726, 350] on link "Télécharger les factures" at bounding box center [730, 330] width 230 height 39
